Goal: Communication & Community: Answer question/provide support

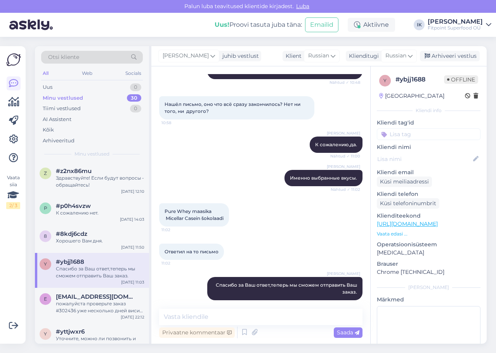
scroll to position [39, 0]
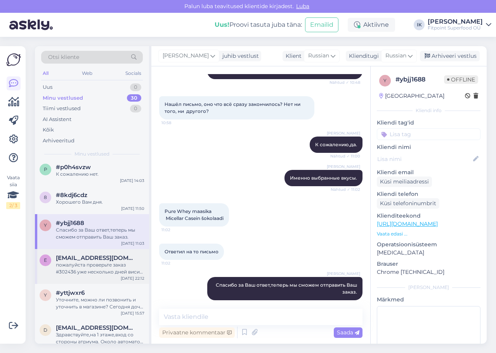
click at [119, 270] on div "пожалуйста проверьте заказ #302436 уже несколько дней висит в статусе "обрабаты…" at bounding box center [100, 269] width 88 height 14
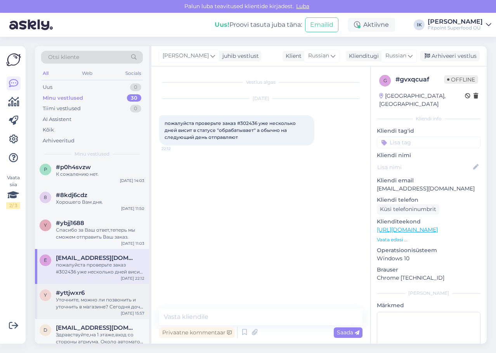
click at [121, 303] on div "Уточните, можно ли позвонить и уточнить в магазине? Сегодня дочь хотела купить,…" at bounding box center [100, 303] width 88 height 14
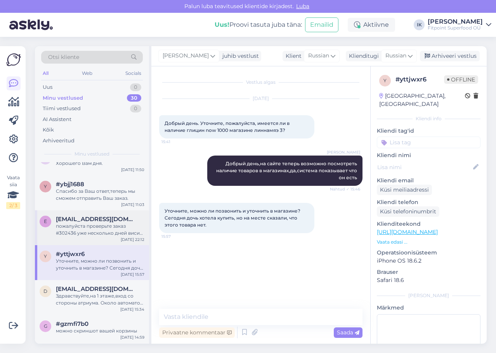
scroll to position [116, 0]
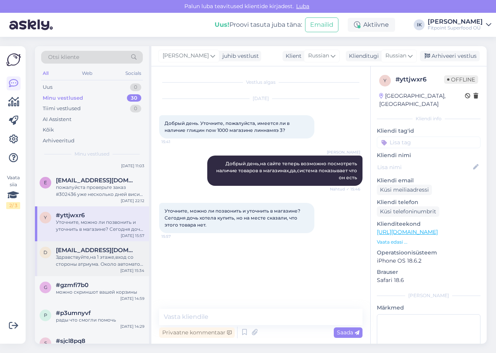
click at [117, 266] on div "Здравствуйте,на 1 этаже,вход со стороны атриума. Около автоматов смартпост" at bounding box center [100, 261] width 88 height 14
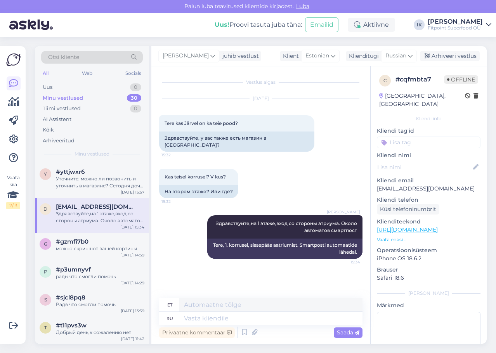
scroll to position [194, 0]
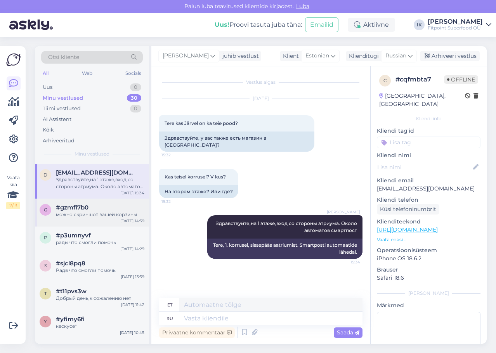
click at [115, 219] on div "g #gzmfi7b0 можно скриншот вашей корзины [DATE] 14:59" at bounding box center [92, 213] width 114 height 28
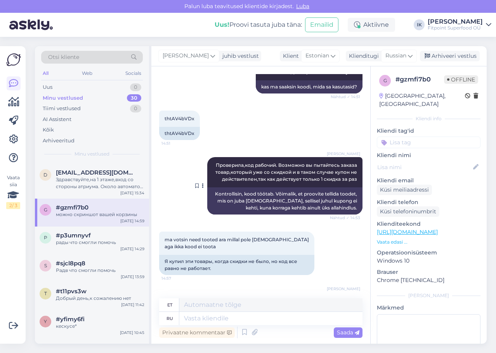
scroll to position [272, 0]
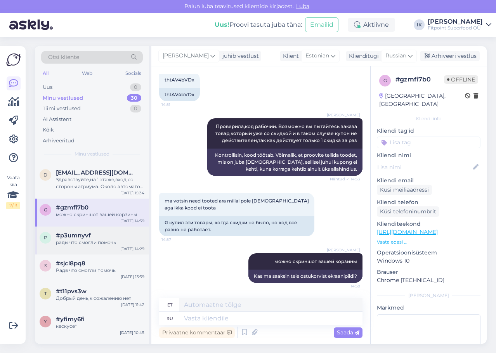
click at [113, 242] on div "рады что смогли помочь" at bounding box center [100, 242] width 88 height 7
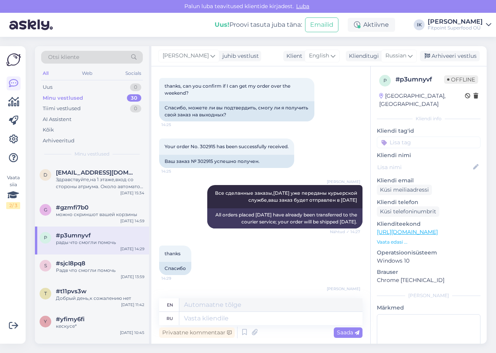
scroll to position [774, 0]
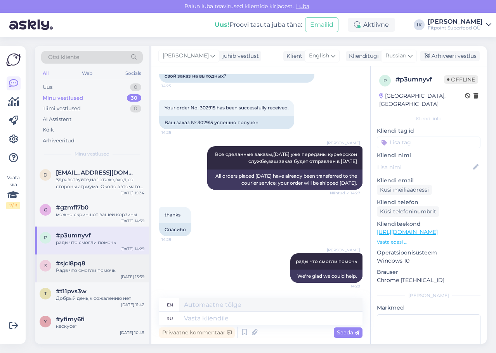
click at [75, 270] on div "Радв что смогли помочь" at bounding box center [100, 270] width 88 height 7
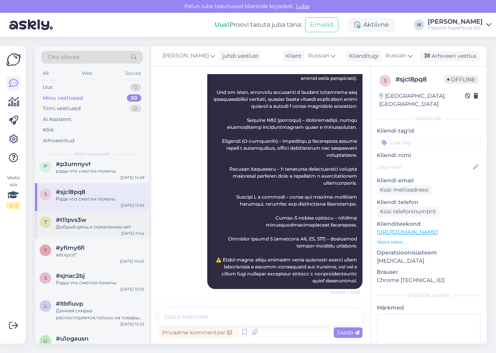
scroll to position [272, 0]
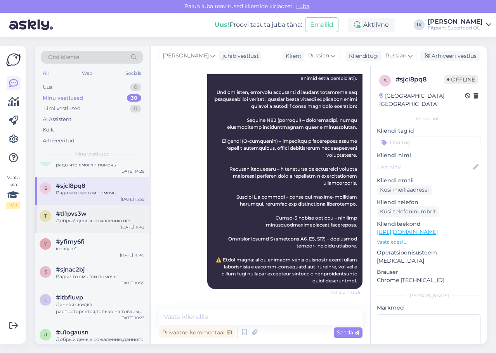
click at [105, 220] on div "Добрый день,к сожалению нет" at bounding box center [100, 220] width 88 height 7
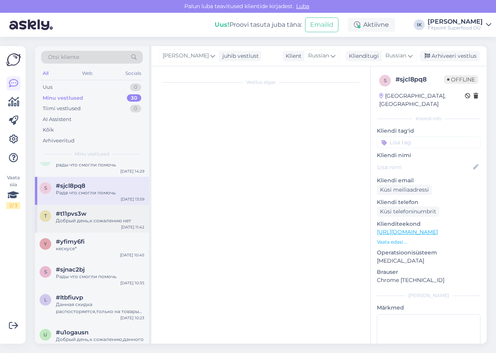
scroll to position [0, 0]
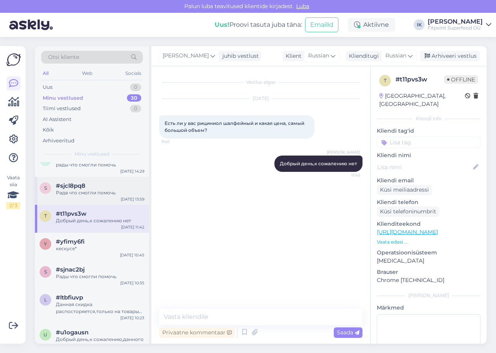
click at [121, 190] on div "Радв что смогли помочь" at bounding box center [100, 192] width 88 height 7
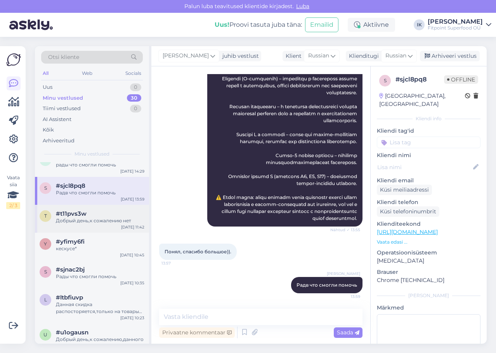
click at [122, 223] on div "Добрый день,к сожалению нет" at bounding box center [100, 220] width 88 height 7
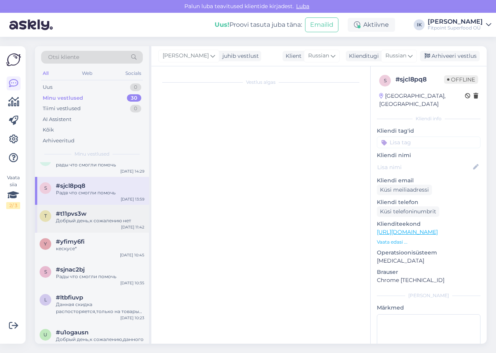
scroll to position [0, 0]
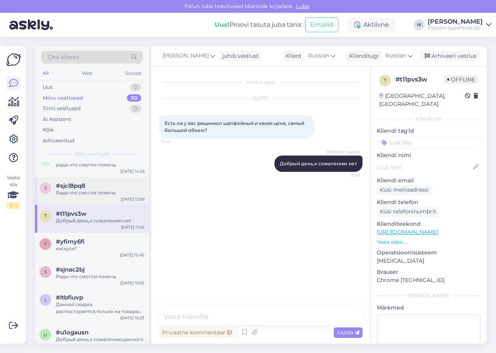
click at [124, 198] on div "[DATE] 13:59" at bounding box center [133, 199] width 24 height 6
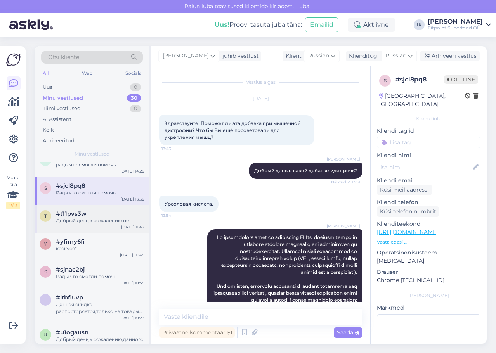
scroll to position [270, 0]
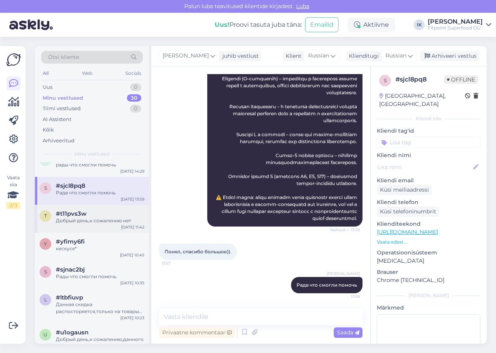
click at [120, 220] on div "Добрый день,к сожалению нет" at bounding box center [100, 220] width 88 height 7
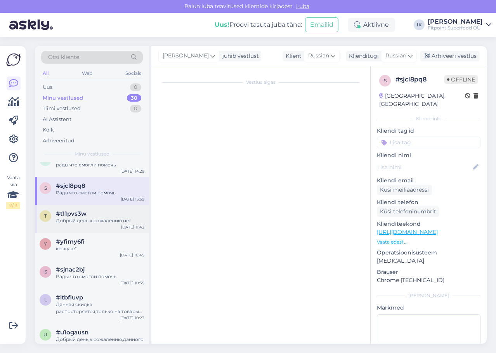
scroll to position [0, 0]
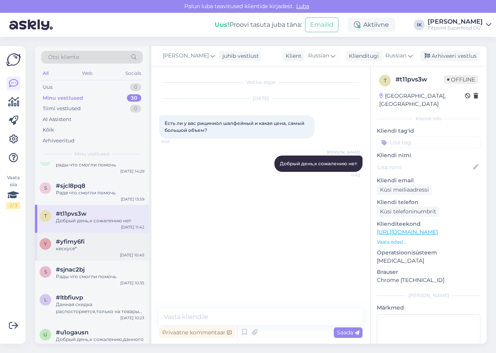
click at [116, 250] on div "кескусе*" at bounding box center [100, 248] width 88 height 7
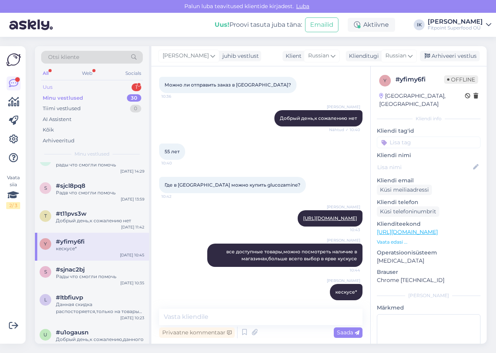
click at [121, 89] on div "Uus 1" at bounding box center [92, 87] width 102 height 11
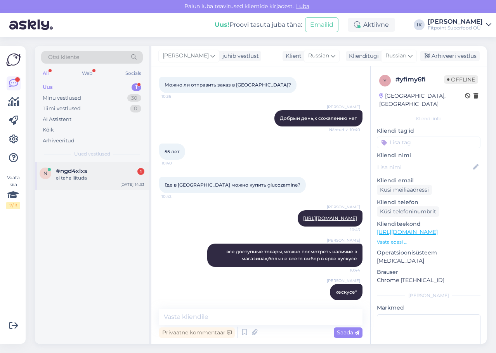
click at [116, 169] on div "#ngd4xlxs 1" at bounding box center [100, 171] width 88 height 7
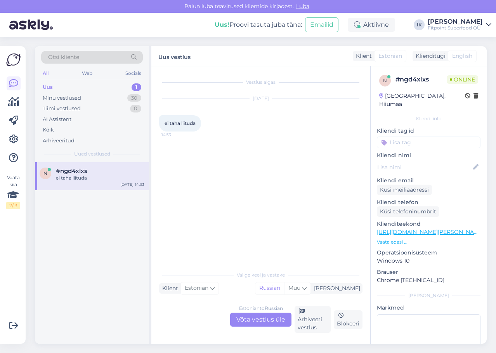
click at [246, 316] on div "Estonian to Russian Võta vestlus üle" at bounding box center [260, 320] width 61 height 14
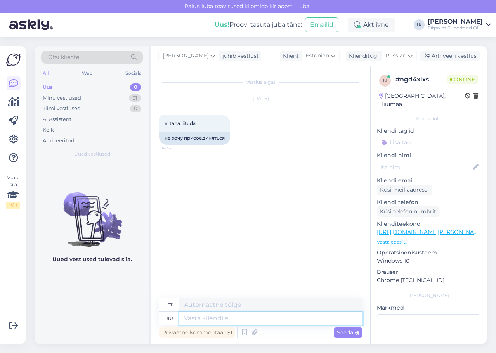
click at [259, 313] on textarea at bounding box center [270, 318] width 183 height 13
type textarea "Здравствуйте"
type textarea "Tere"
drag, startPoint x: 237, startPoint y: 315, endPoint x: 6, endPoint y: 73, distance: 334.5
click at [0, 291] on html "[PERSON_NAME] teavitused klientide kirjadest. Luba Uus! Proovi tasuta [PERSON_N…" at bounding box center [248, 176] width 496 height 353
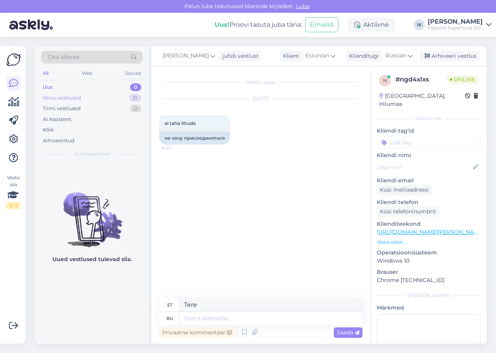
click at [87, 95] on div "Minu vestlused 31" at bounding box center [92, 98] width 102 height 11
